Goal: Task Accomplishment & Management: Manage account settings

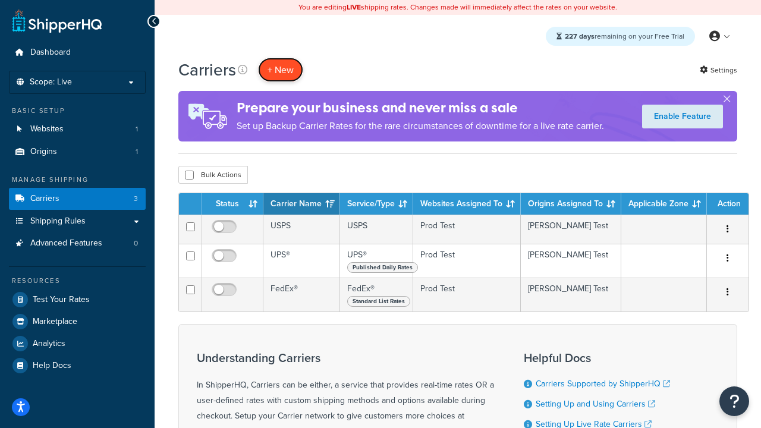
click at [281, 70] on button "+ New" at bounding box center [280, 70] width 45 height 24
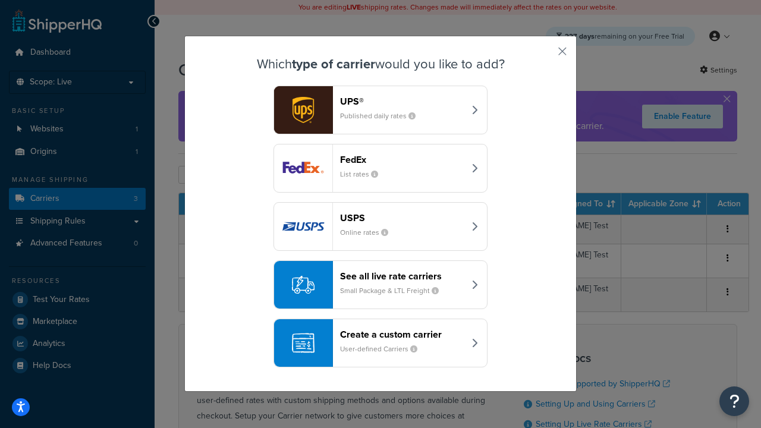
click at [402, 159] on header "FedEx" at bounding box center [402, 159] width 124 height 11
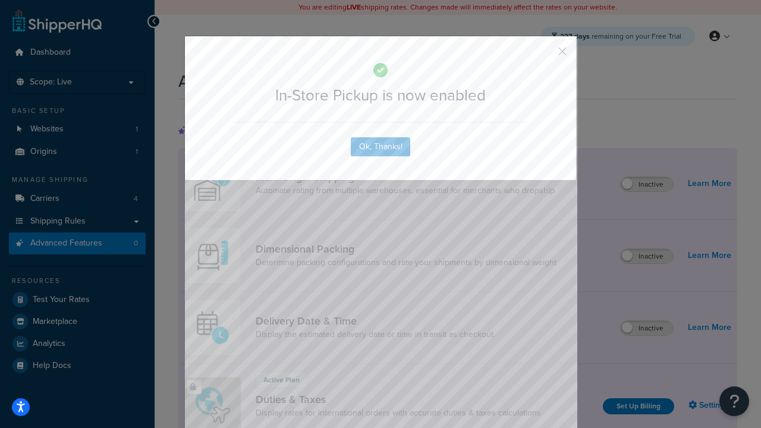
scroll to position [385, 0]
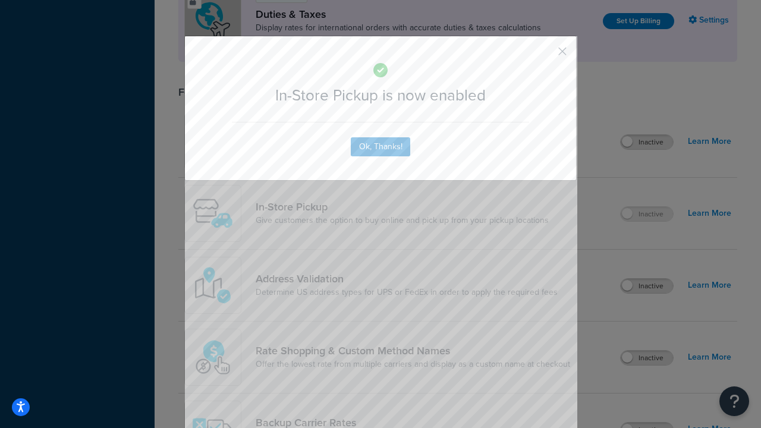
click at [545, 54] on button "button" at bounding box center [545, 55] width 3 height 3
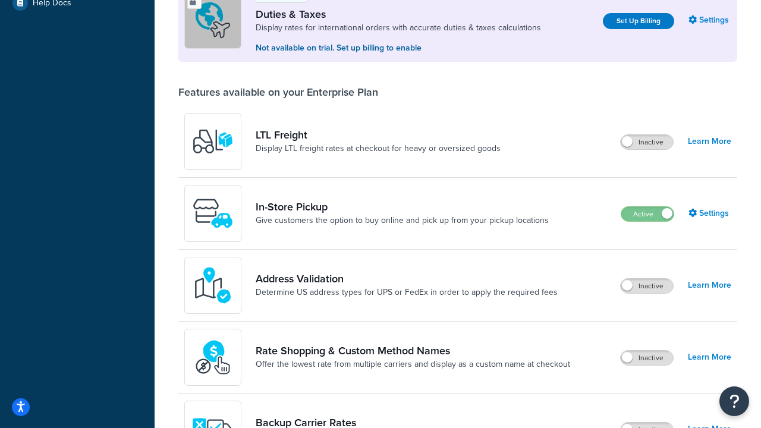
scroll to position [363, 0]
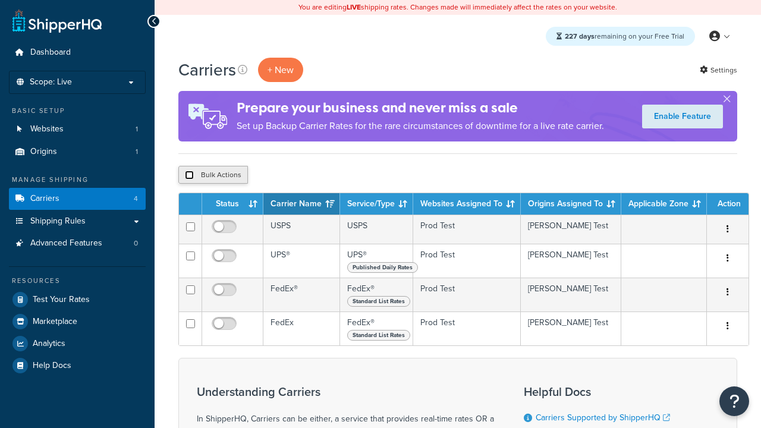
click at [189, 175] on input "checkbox" at bounding box center [189, 175] width 9 height 9
checkbox input "true"
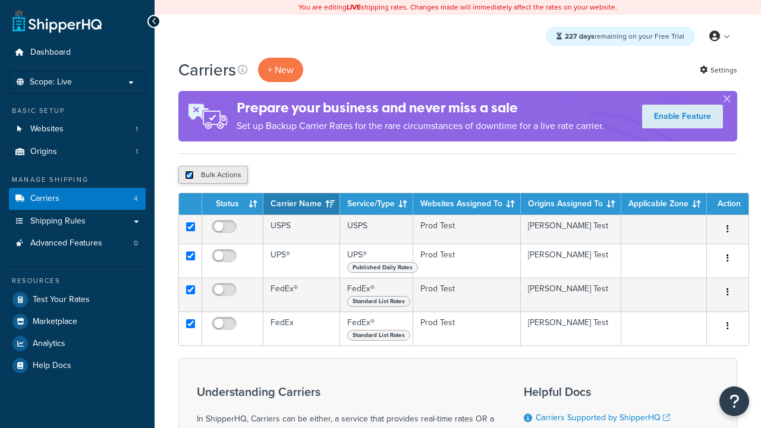
checkbox input "true"
click at [0, 0] on button "Delete" at bounding box center [0, 0] width 0 height 0
